Goal: Task Accomplishment & Management: Complete application form

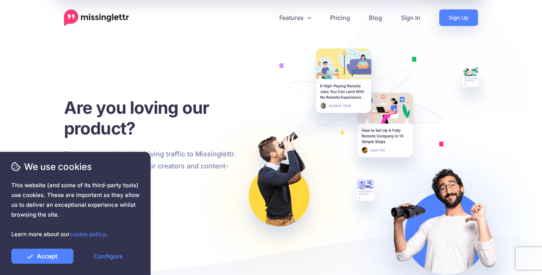
click at [91, 209] on span "This website (and some of its third-party tools) use cookies. These are importa…" at bounding box center [75, 209] width 128 height 59
click at [32, 256] on icon at bounding box center [30, 256] width 6 height 6
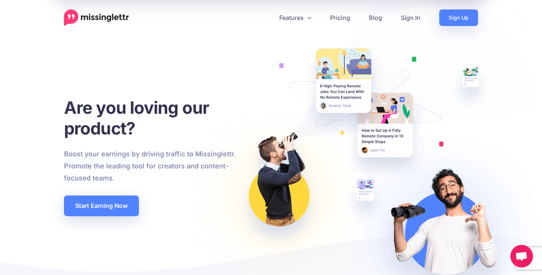
click at [106, 204] on span "This website (and some of its third-party tools) use cookies. These are importa…" at bounding box center [75, 209] width 128 height 59
click at [81, 183] on span "This website (and some of its third-party tools) use cookies. These are importa…" at bounding box center [75, 209] width 128 height 59
click at [90, 209] on span "This website (and some of its third-party tools) use cookies. These are importa…" at bounding box center [75, 209] width 128 height 59
click at [94, 138] on div "Are you loving our product? Boost your earnings by driving traffic to Missingle…" at bounding box center [153, 162] width 179 height 130
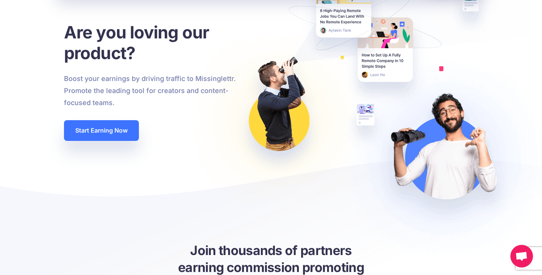
click at [106, 135] on link "Start Earning Now" at bounding box center [101, 130] width 75 height 21
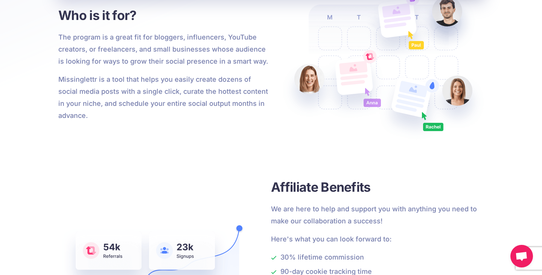
scroll to position [1453, 0]
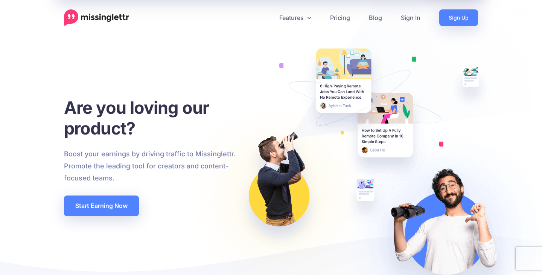
select select "*"
click at [77, 137] on h1 "Are you loving our product?" at bounding box center [153, 117] width 179 height 41
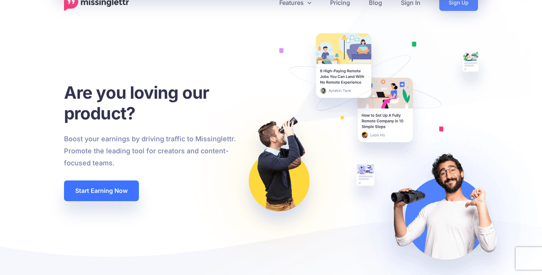
click at [100, 191] on link "Start Earning Now" at bounding box center [101, 190] width 75 height 21
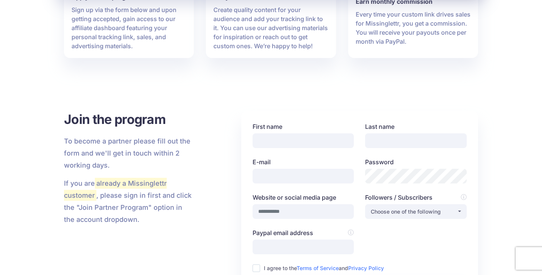
scroll to position [1453, 0]
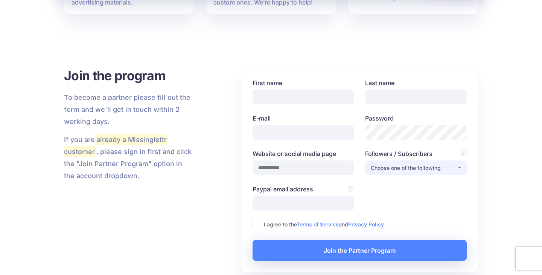
click at [391, 166] on div "Choose one of the following" at bounding box center [414, 167] width 86 height 9
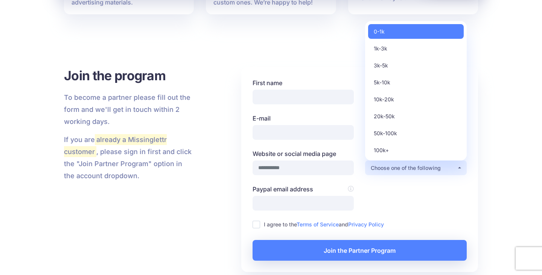
click at [195, 194] on div "Join the program To become a partner please fill out the form and we'll get in …" at bounding box center [129, 171] width 142 height 208
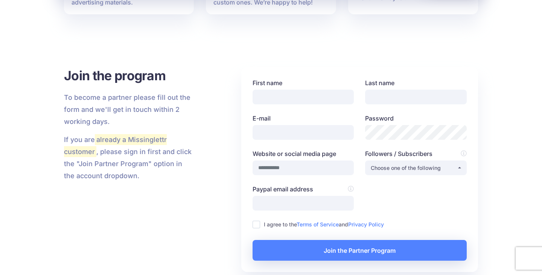
click at [218, 166] on div "Join the program To become a partner please fill out the form and we'll get in …" at bounding box center [270, 171] width 425 height 208
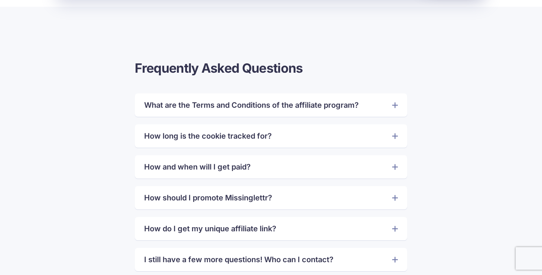
scroll to position [2220, 0]
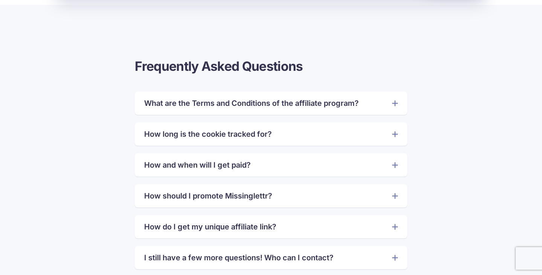
click at [176, 101] on link "What are the Terms and Conditions of the affiliate program?" at bounding box center [270, 103] width 253 height 12
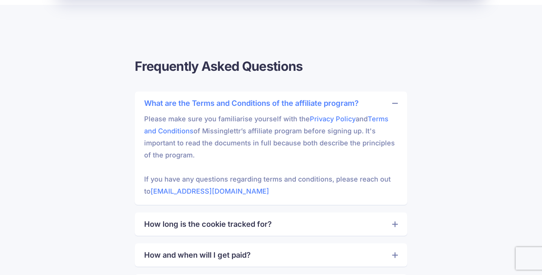
click at [176, 101] on link "What are the Terms and Conditions of the affiliate program?" at bounding box center [270, 103] width 253 height 12
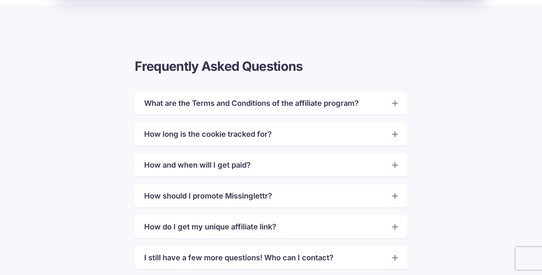
click at [205, 138] on link "How long is the cookie tracked for?" at bounding box center [270, 134] width 253 height 12
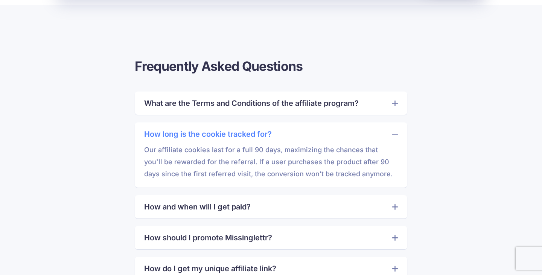
click at [205, 138] on link "How long is the cookie tracked for?" at bounding box center [270, 134] width 253 height 12
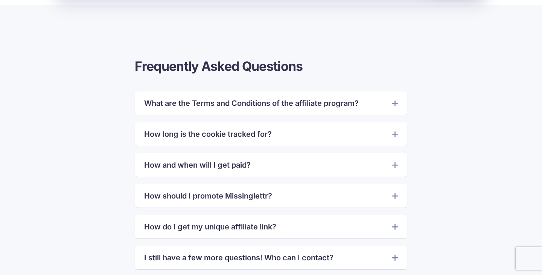
click at [186, 165] on link "How and when will I get paid?" at bounding box center [270, 165] width 253 height 12
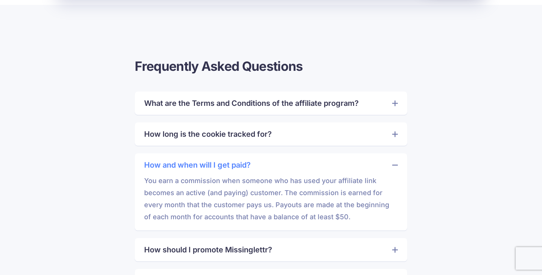
click at [186, 165] on link "How and when will I get paid?" at bounding box center [270, 165] width 253 height 12
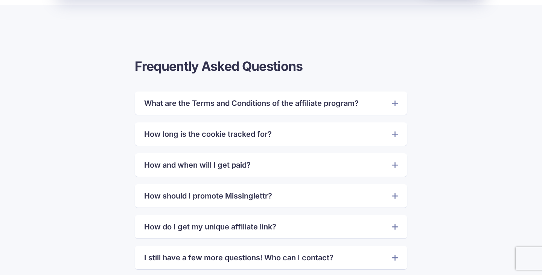
click at [101, 187] on div "Frequently Asked Questions What are the Terms and Conditions of the affiliate p…" at bounding box center [270, 167] width 425 height 219
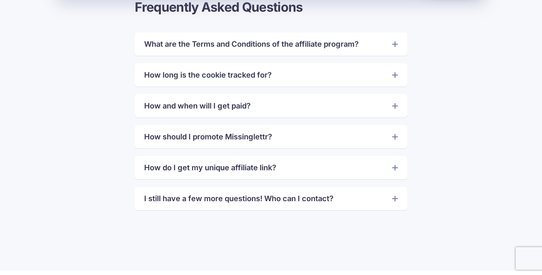
scroll to position [2280, 0]
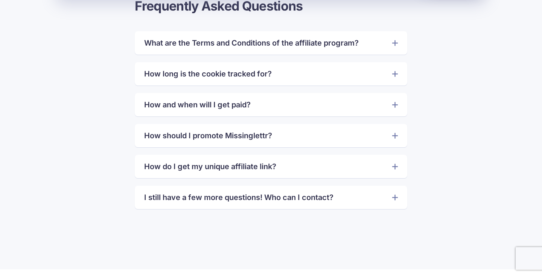
click at [186, 164] on link "How do I get my unique affiliate link?" at bounding box center [270, 166] width 253 height 12
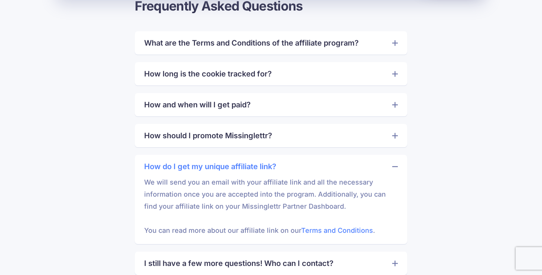
click at [186, 164] on link "How do I get my unique affiliate link?" at bounding box center [270, 166] width 253 height 12
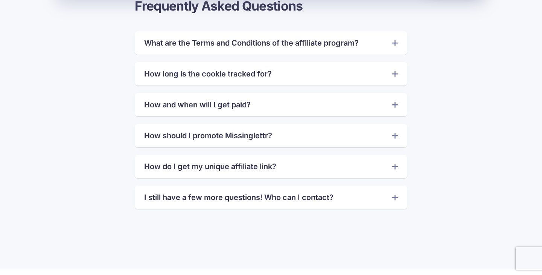
click at [103, 152] on div "Frequently Asked Questions What are the Terms and Conditions of the affiliate p…" at bounding box center [270, 106] width 425 height 219
